Goal: Task Accomplishment & Management: Manage account settings

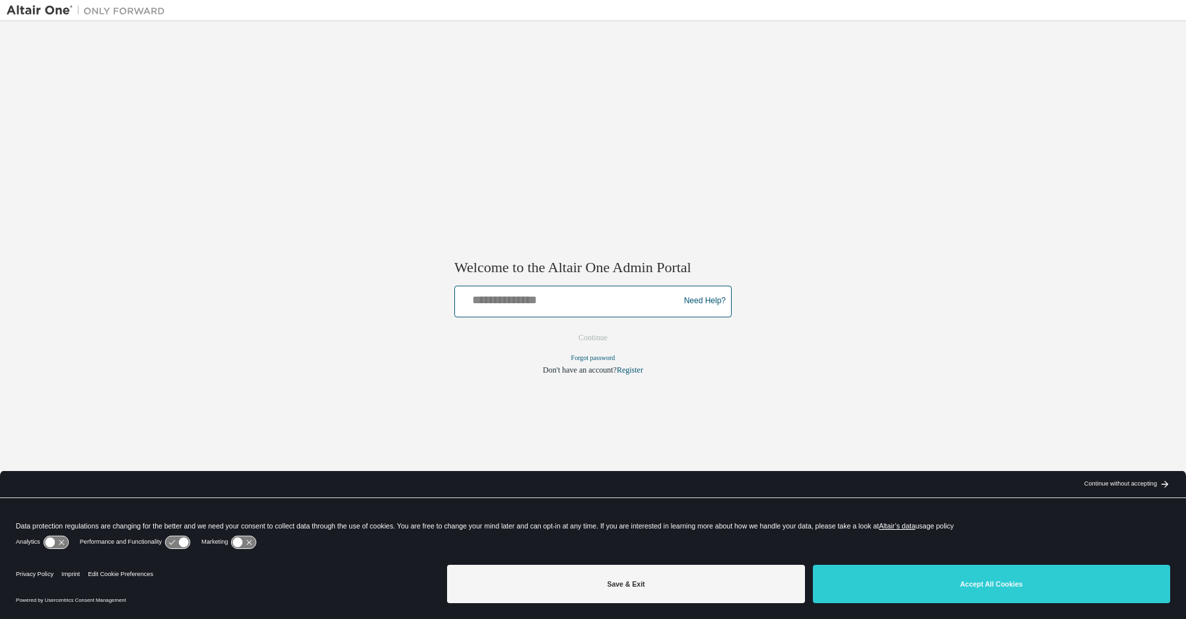
click at [614, 303] on input "text" at bounding box center [568, 298] width 217 height 19
type input "**********"
click at [591, 341] on button "Continue" at bounding box center [593, 337] width 57 height 20
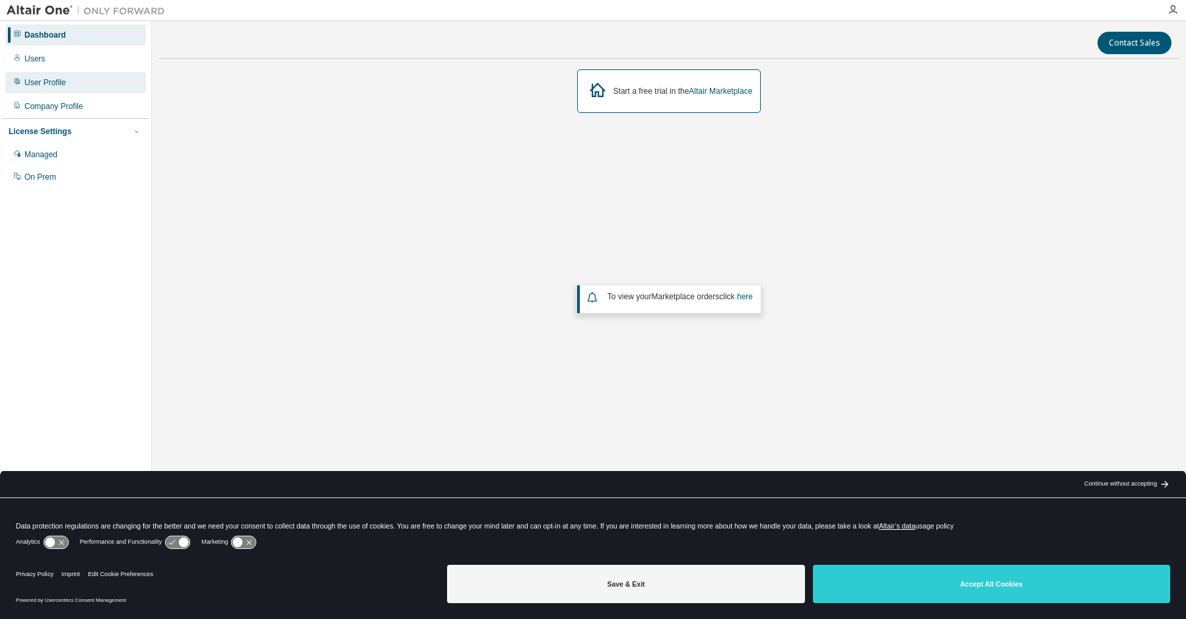
click at [53, 87] on div "User Profile" at bounding box center [45, 82] width 42 height 11
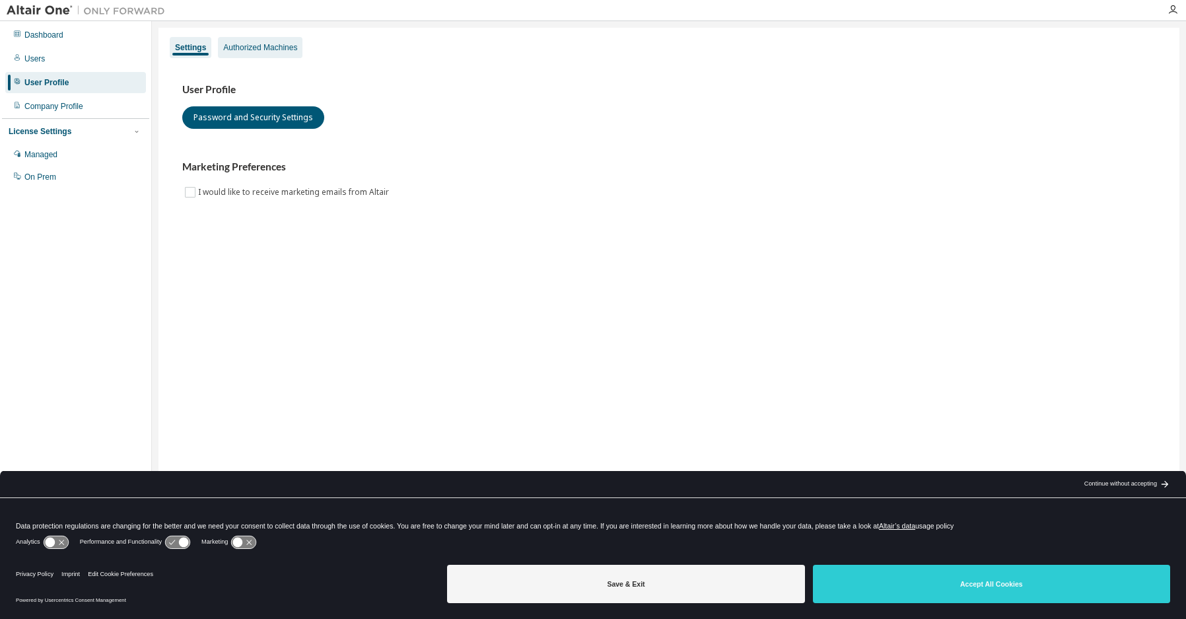
click at [265, 49] on div "Authorized Machines" at bounding box center [260, 47] width 74 height 11
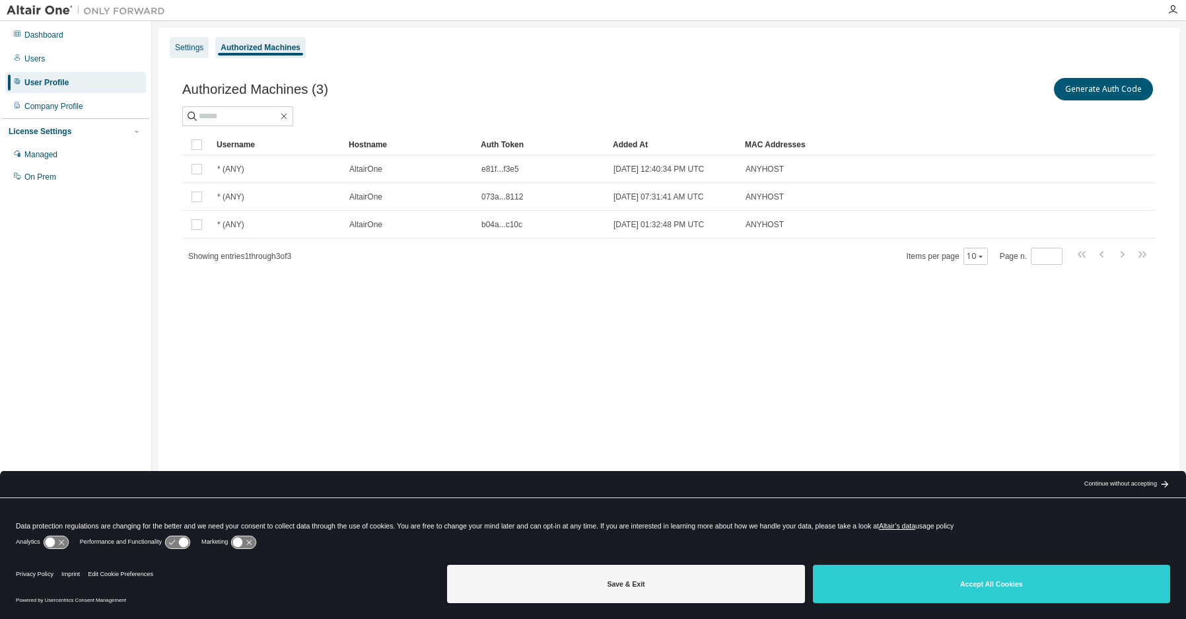
click at [188, 50] on div "Settings" at bounding box center [189, 47] width 28 height 11
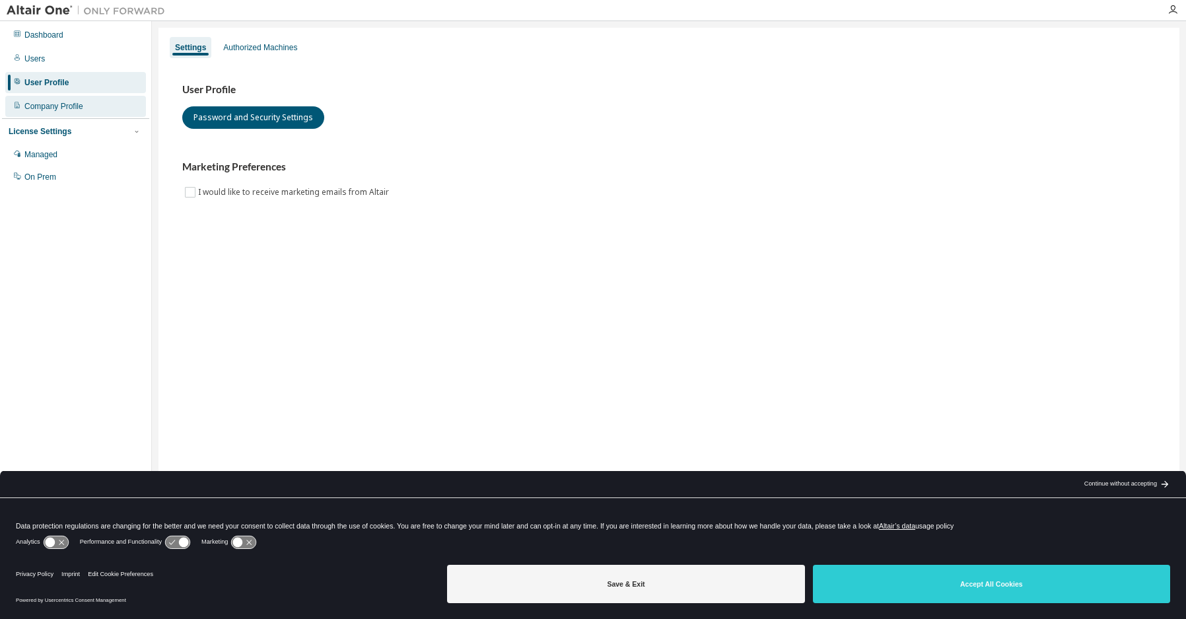
click at [65, 110] on div "Company Profile" at bounding box center [53, 106] width 59 height 11
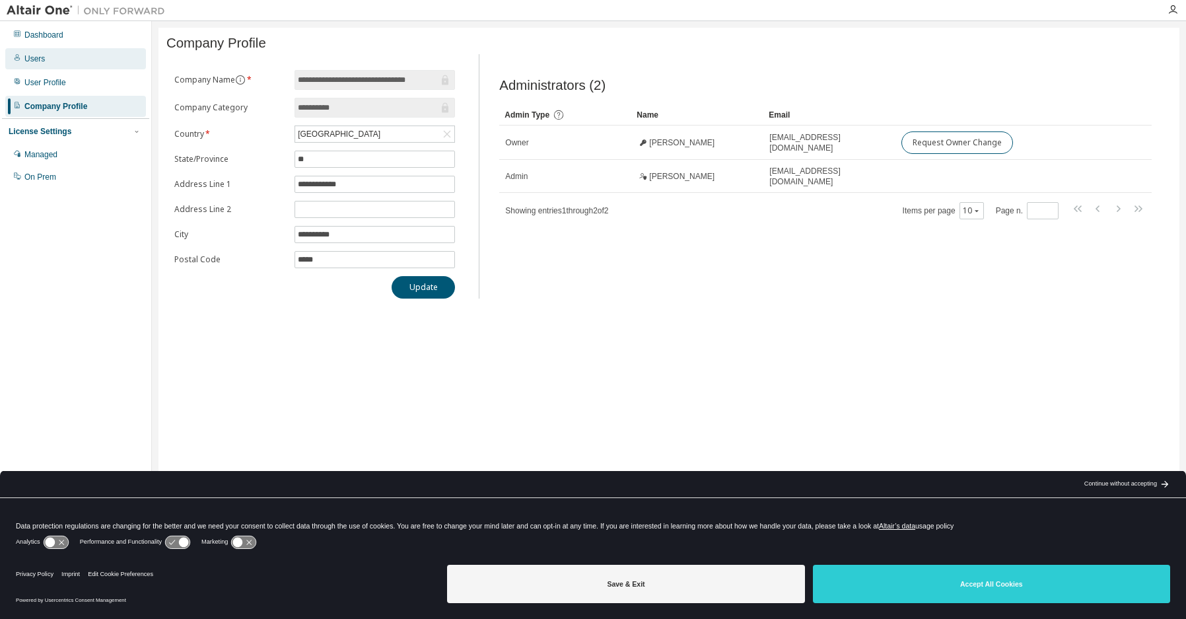
click at [39, 63] on div "Users" at bounding box center [34, 58] width 20 height 11
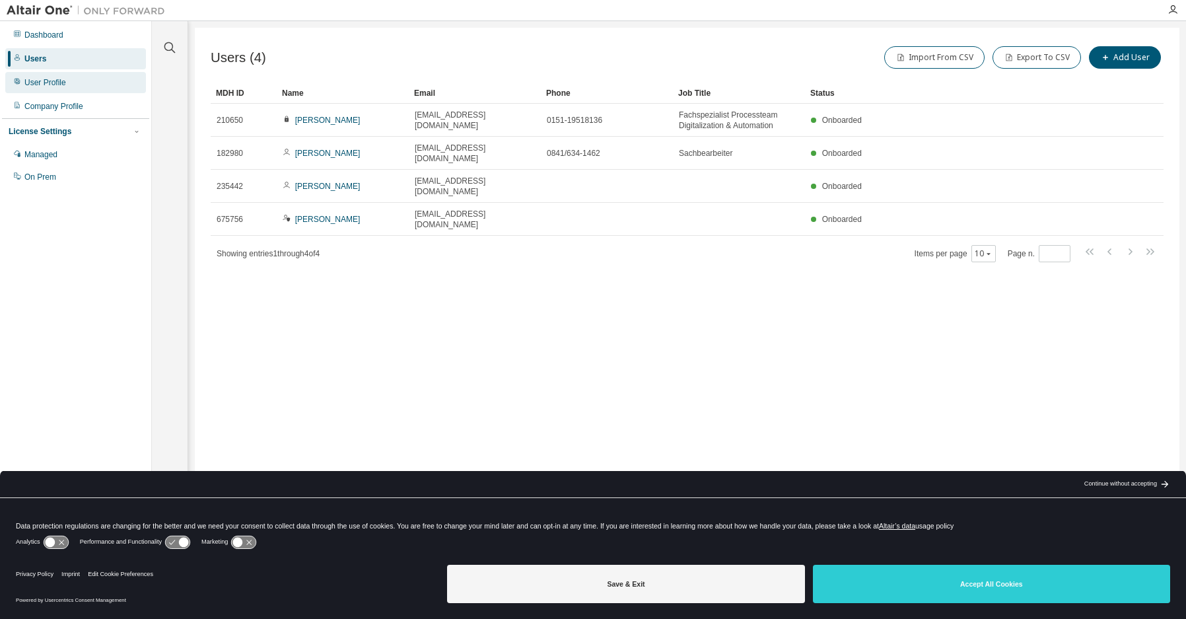
click at [39, 86] on div "User Profile" at bounding box center [45, 82] width 42 height 11
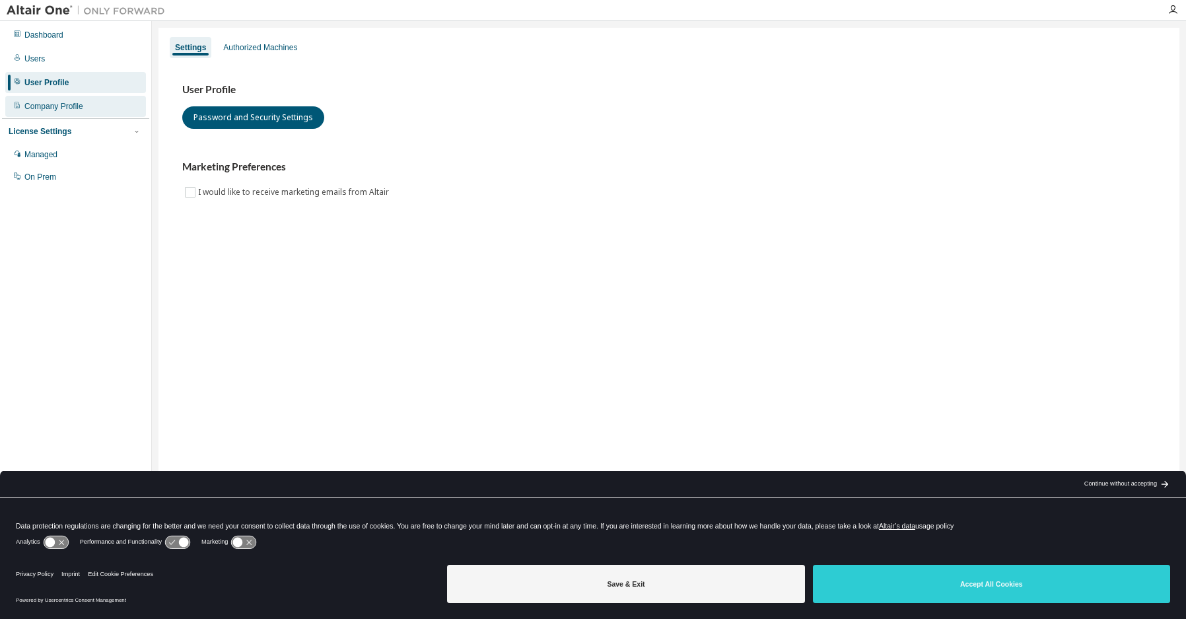
click at [39, 108] on div "Company Profile" at bounding box center [53, 106] width 59 height 11
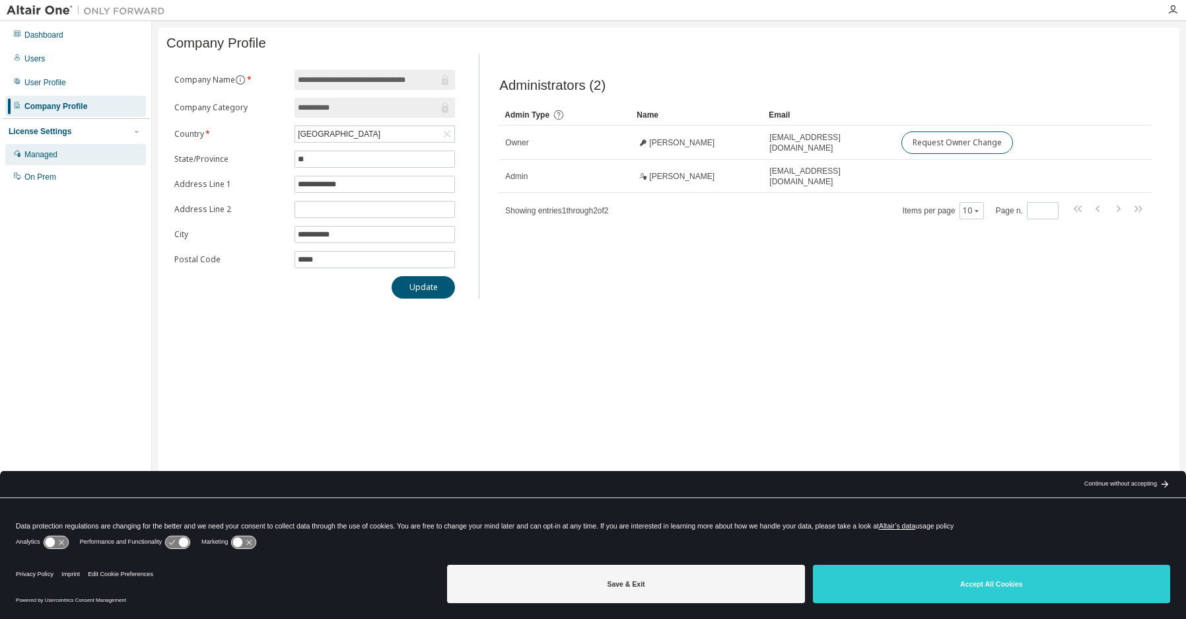
click at [36, 153] on div "Managed" at bounding box center [40, 154] width 33 height 11
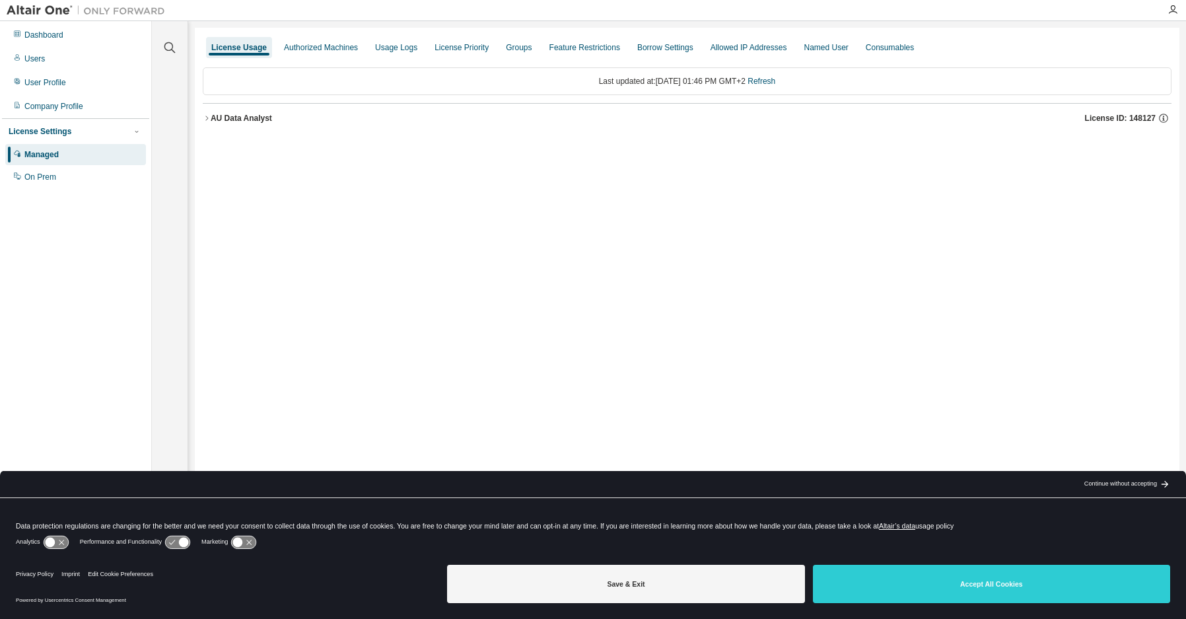
click at [232, 119] on div "AU Data Analyst" at bounding box center [241, 118] width 61 height 11
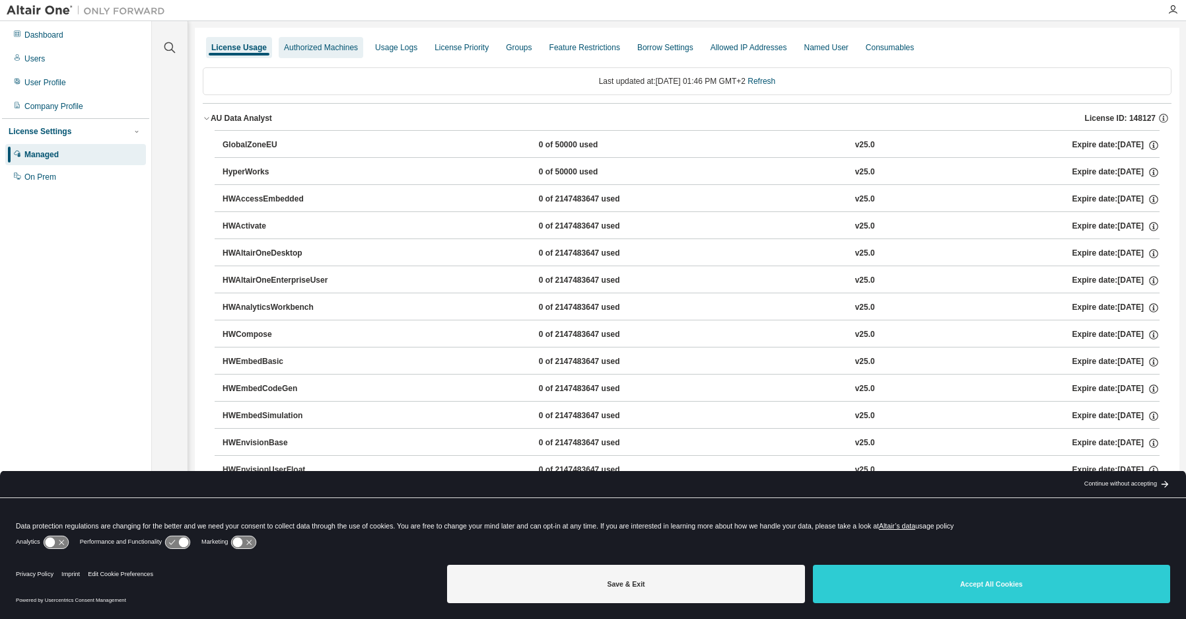
click at [328, 49] on div "Authorized Machines" at bounding box center [321, 47] width 74 height 11
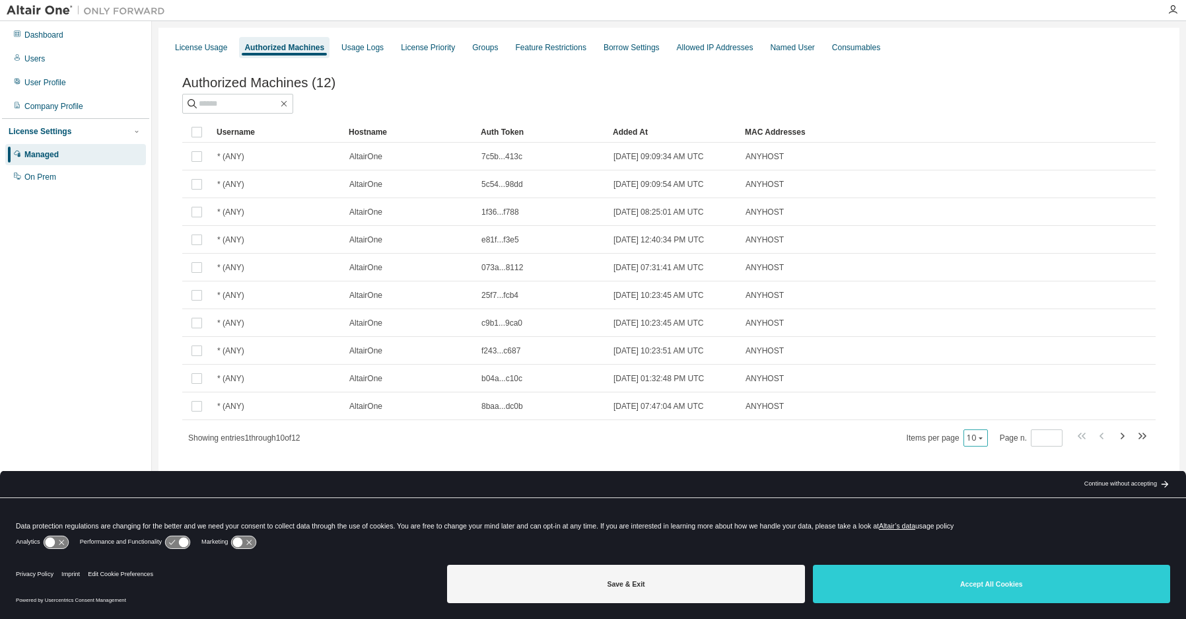
click at [979, 442] on icon "button" at bounding box center [981, 438] width 8 height 8
click at [1120, 440] on icon "button" at bounding box center [1122, 436] width 16 height 16
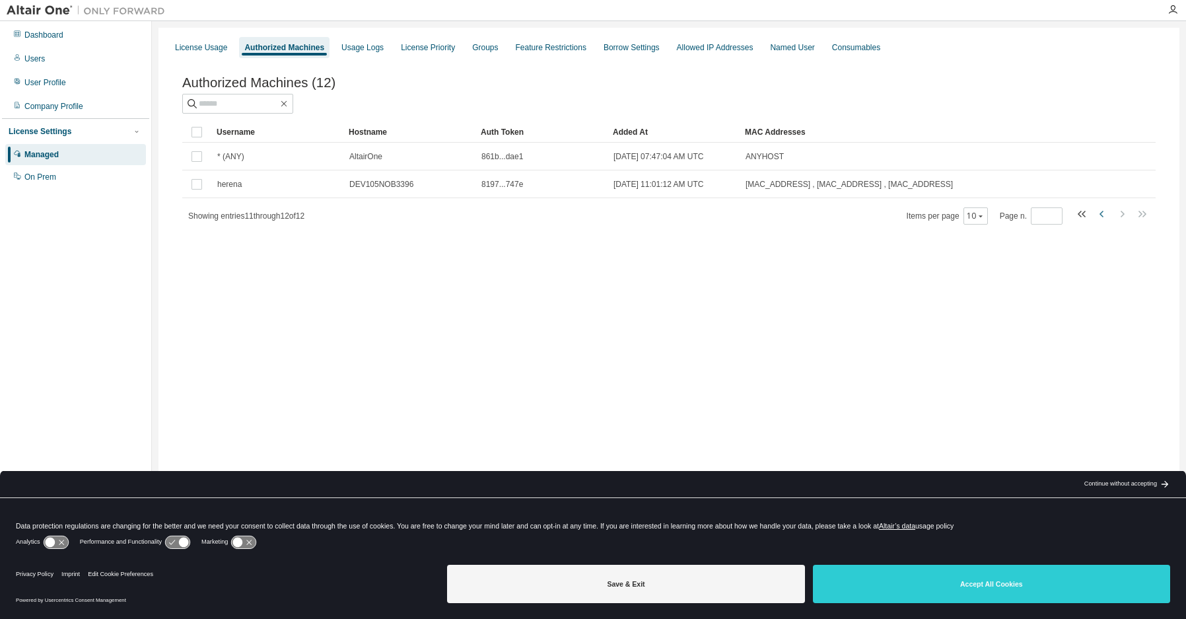
click at [1101, 216] on icon "button" at bounding box center [1101, 214] width 4 height 7
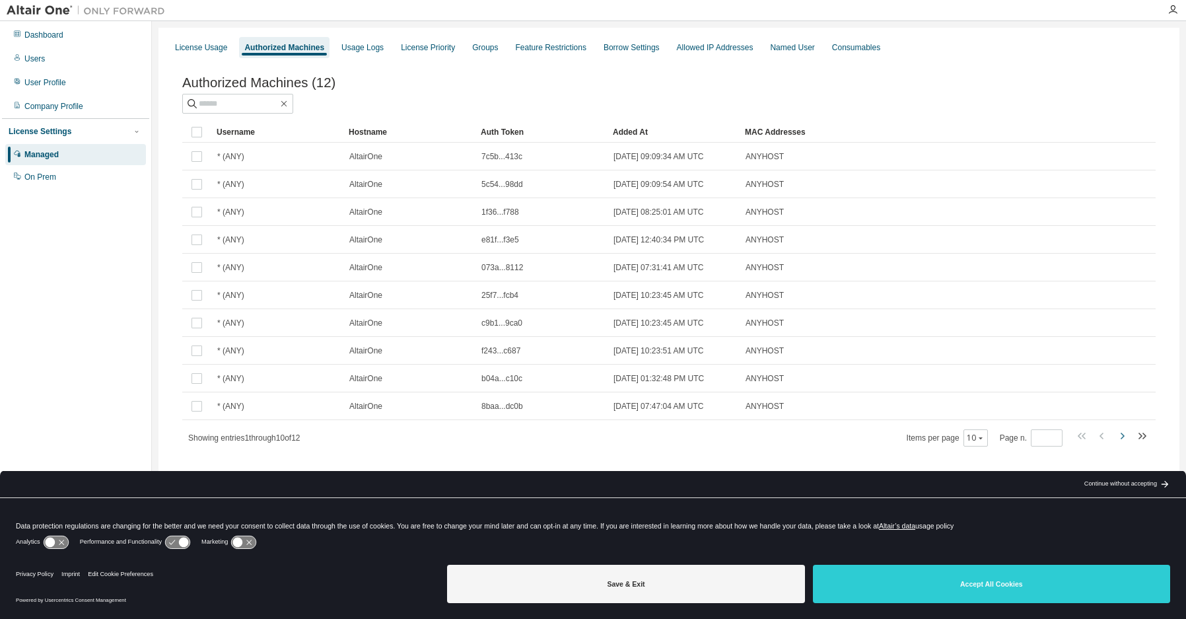
click at [1122, 436] on icon "button" at bounding box center [1122, 436] width 16 height 16
type input "*"
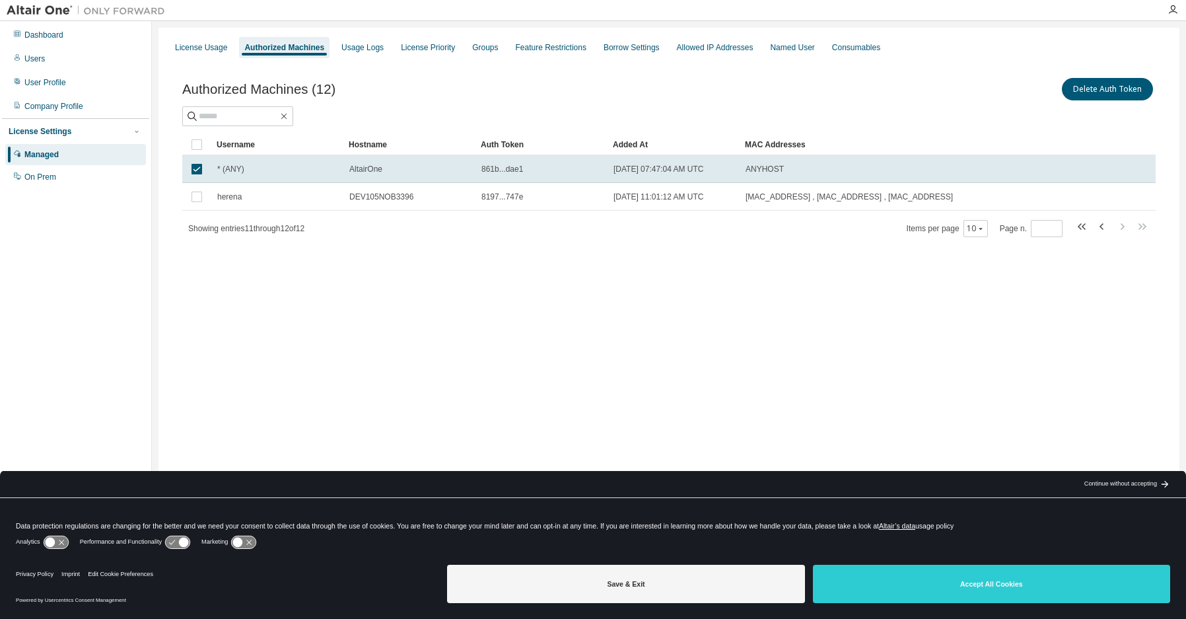
click at [247, 331] on div "License Usage Authorized Machines Usage Logs License Priority Groups Feature Re…" at bounding box center [668, 301] width 1021 height 546
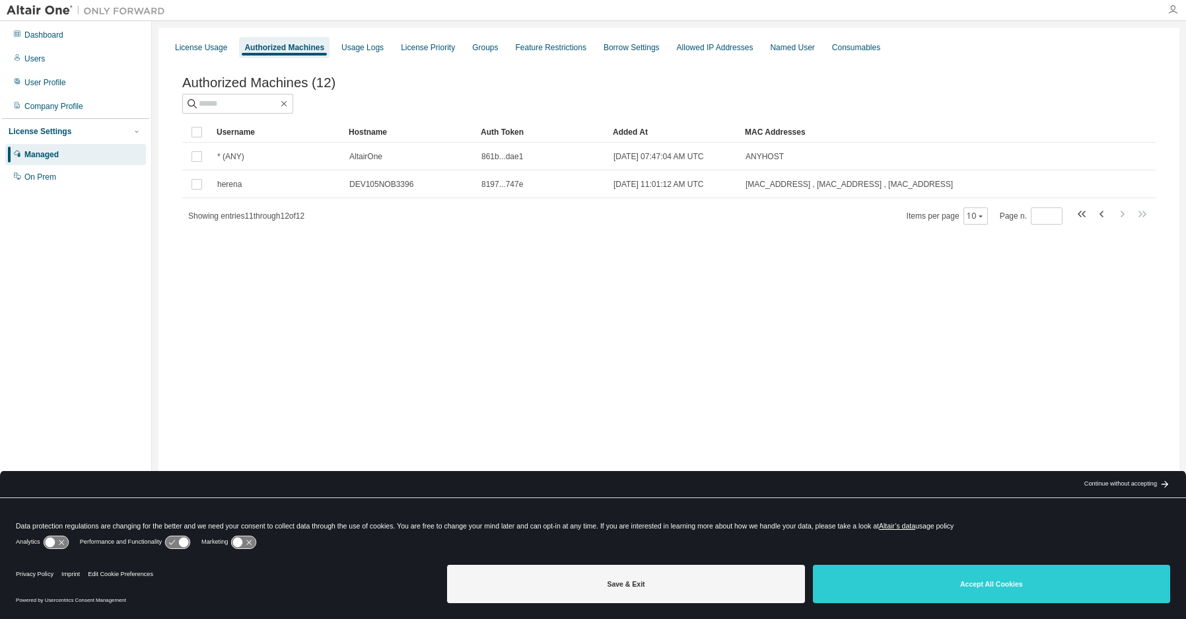
click at [1171, 10] on icon "button" at bounding box center [1172, 10] width 11 height 11
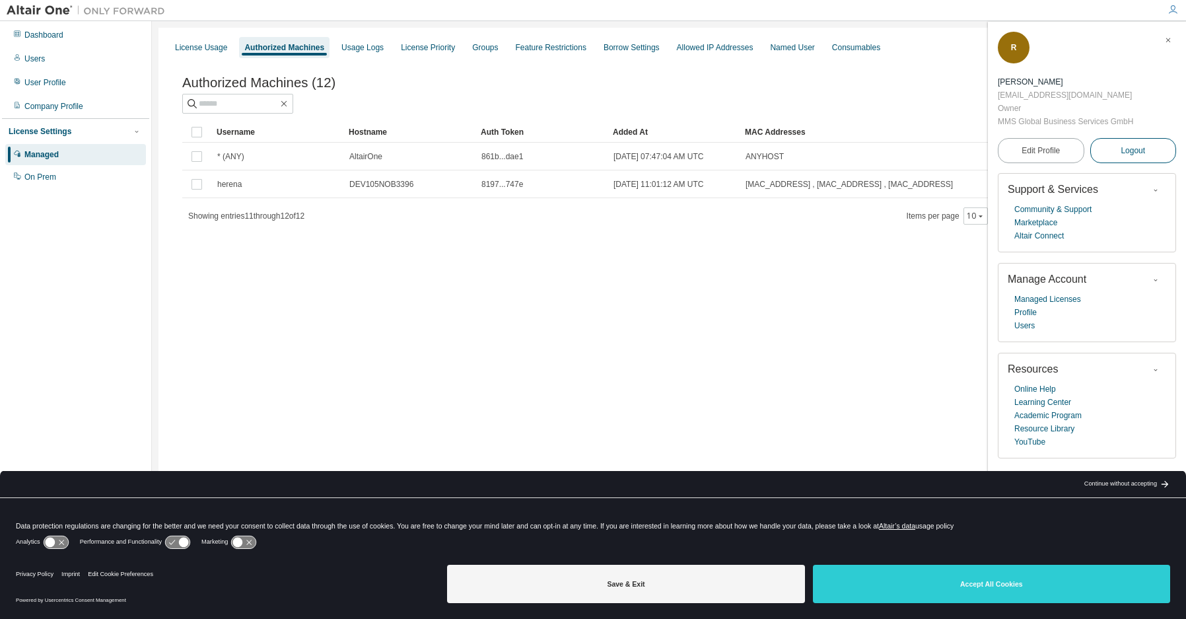
click at [1124, 145] on span "Logout" at bounding box center [1132, 150] width 24 height 13
